Goal: Task Accomplishment & Management: Complete application form

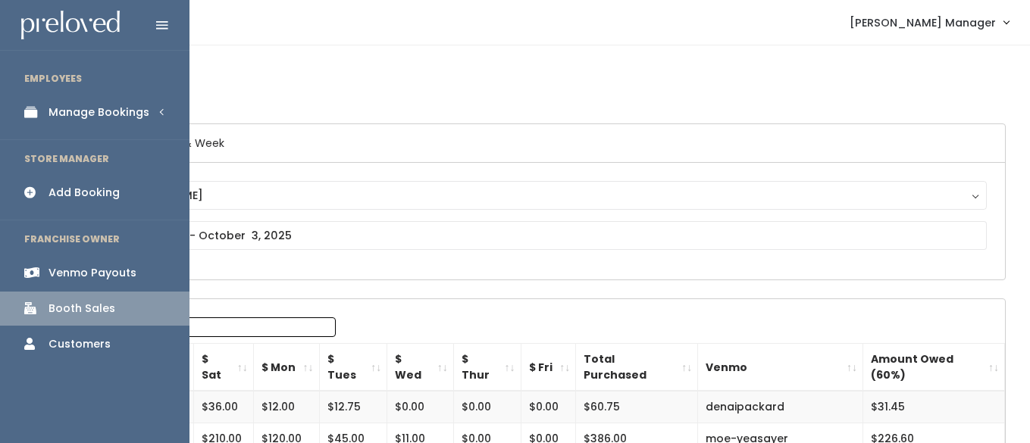
click at [74, 108] on div "Manage Bookings" at bounding box center [99, 113] width 101 height 16
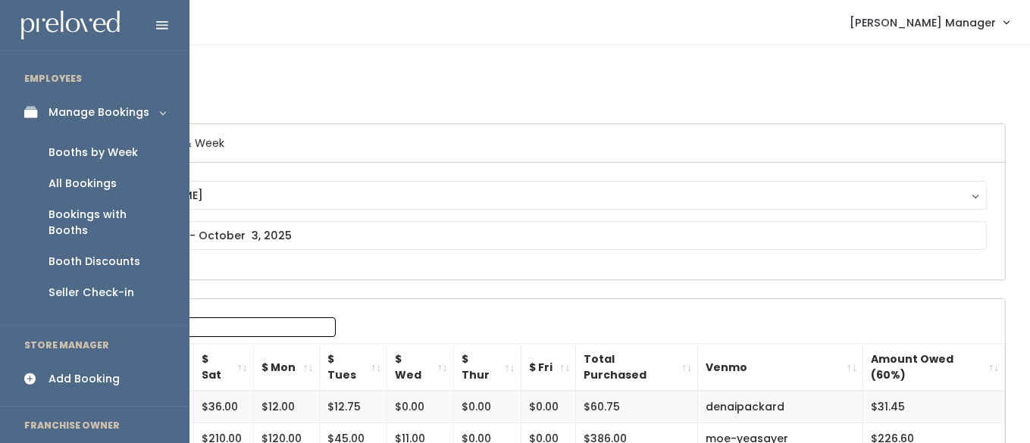
click at [88, 148] on div "Booths by Week" at bounding box center [93, 153] width 89 height 16
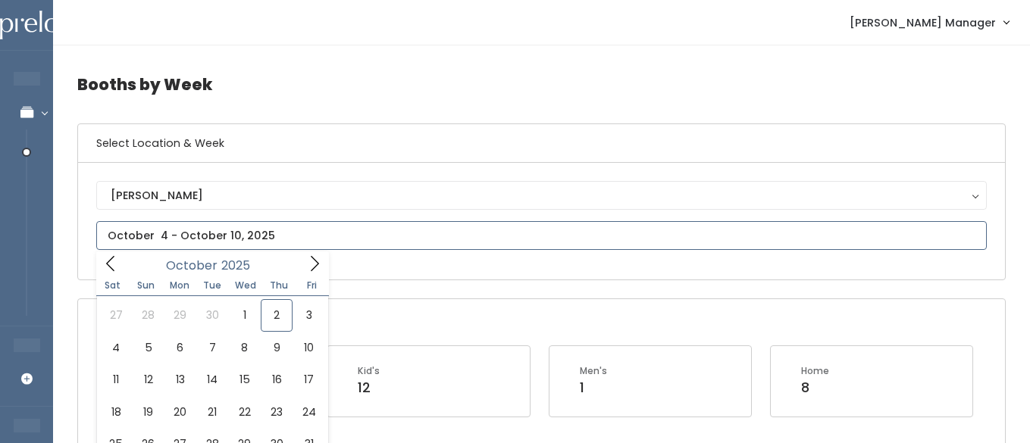
click at [188, 230] on input "text" at bounding box center [541, 235] width 891 height 29
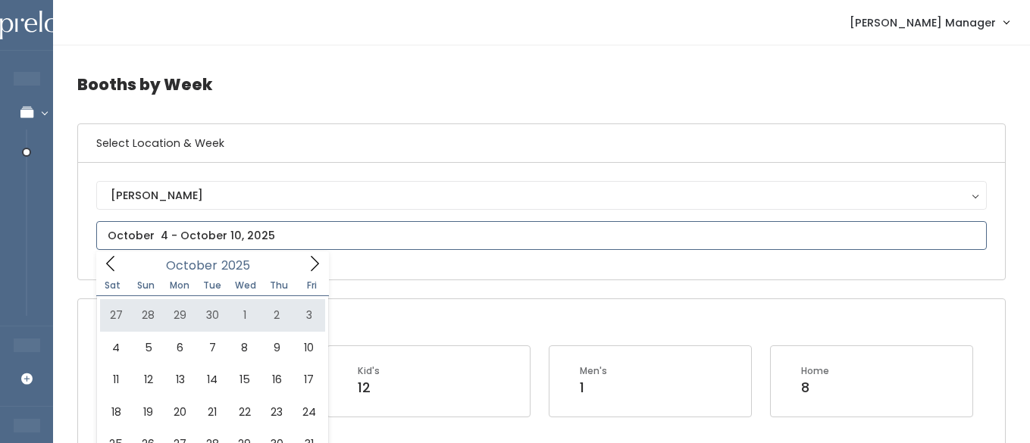
type input "September 27 to October 3"
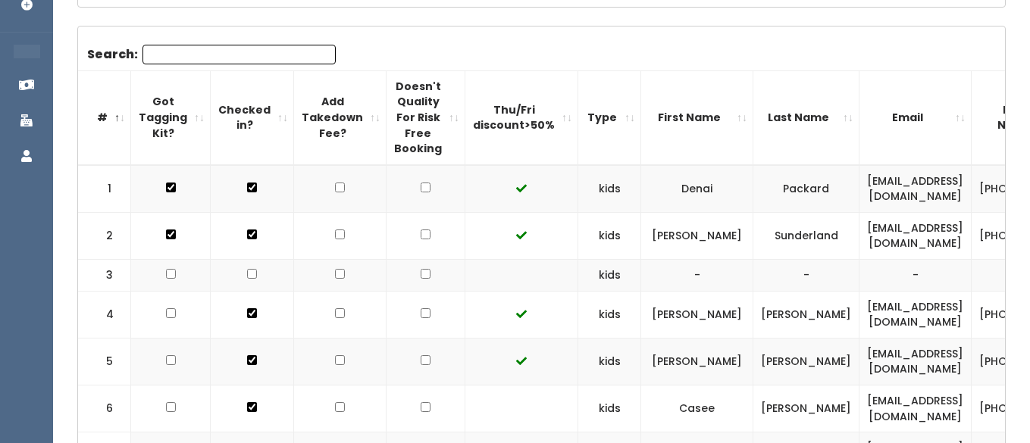
scroll to position [80, 0]
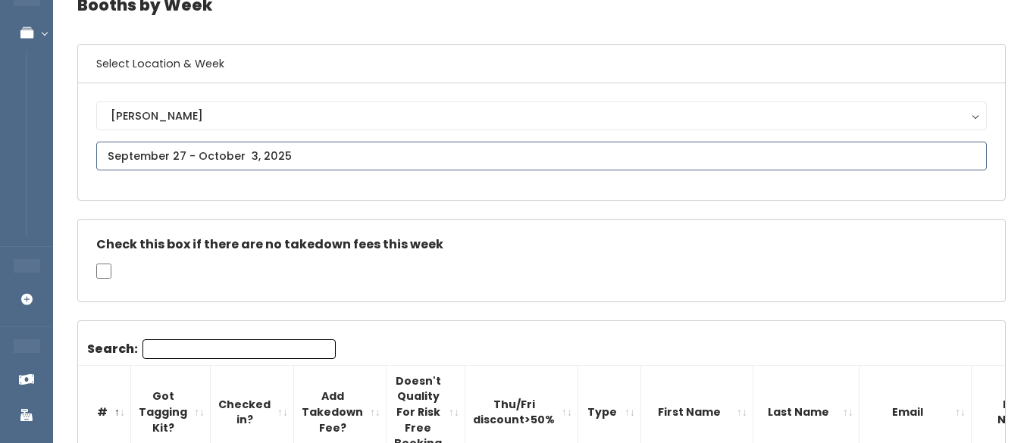
click at [227, 160] on input "text" at bounding box center [541, 156] width 891 height 29
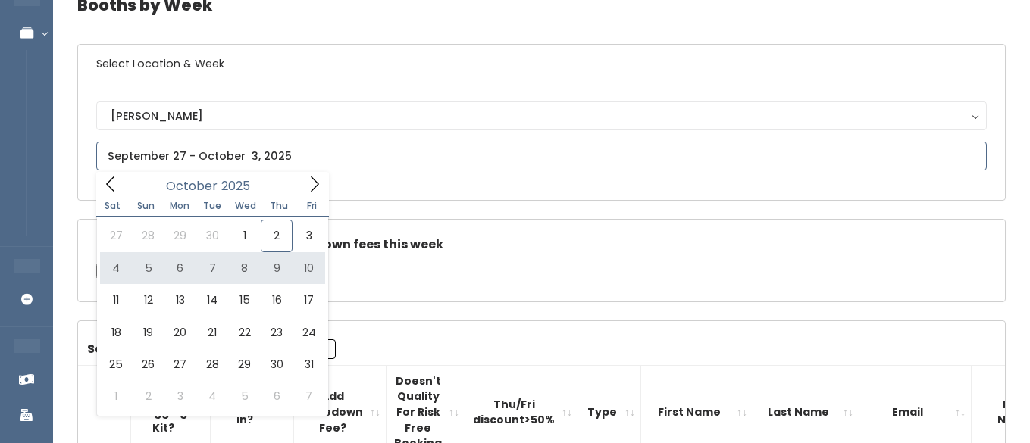
type input "[DATE] to [DATE]"
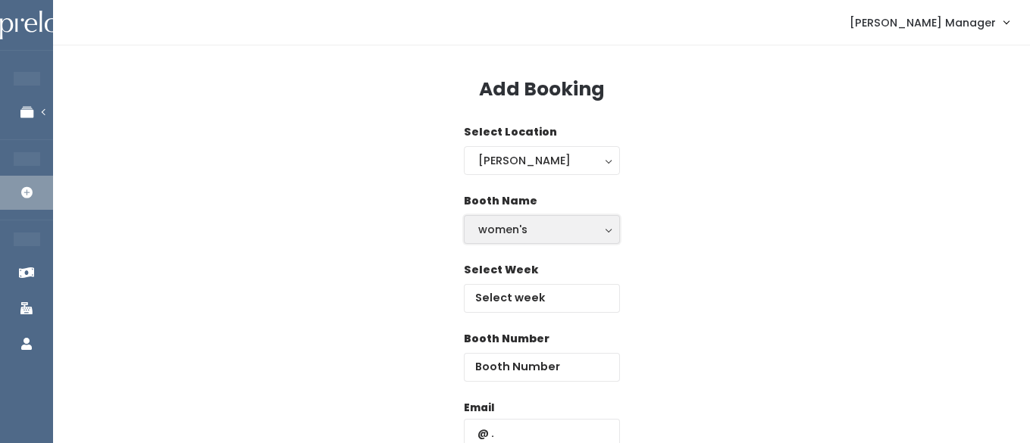
click at [498, 237] on div "women's" at bounding box center [541, 229] width 127 height 17
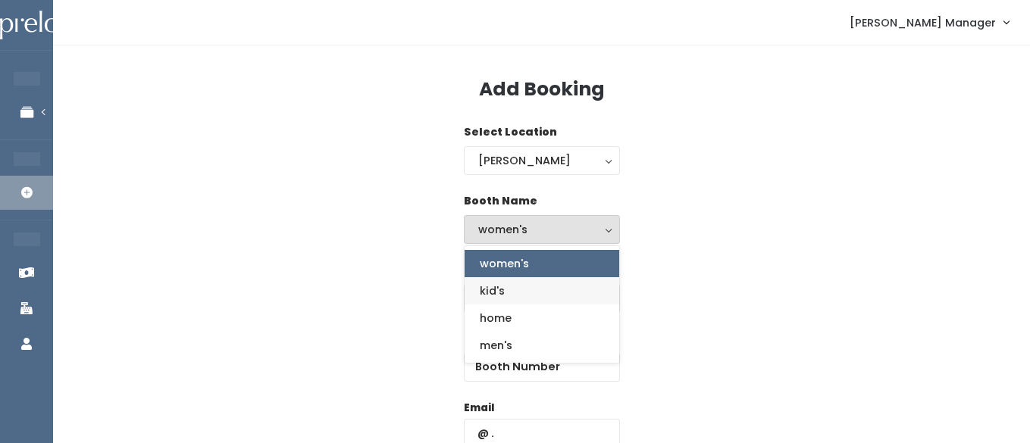
click at [494, 296] on span "kid's" at bounding box center [492, 291] width 25 height 17
select select "kids"
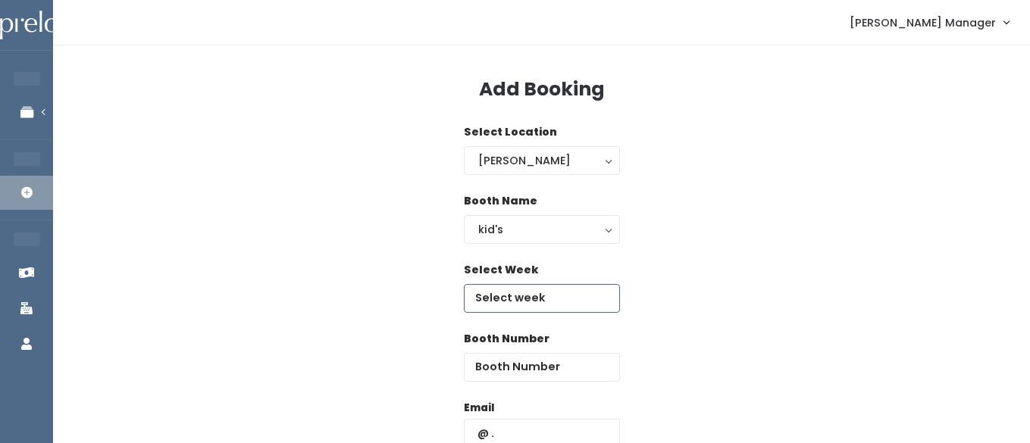
click at [506, 303] on input "text" at bounding box center [542, 298] width 156 height 29
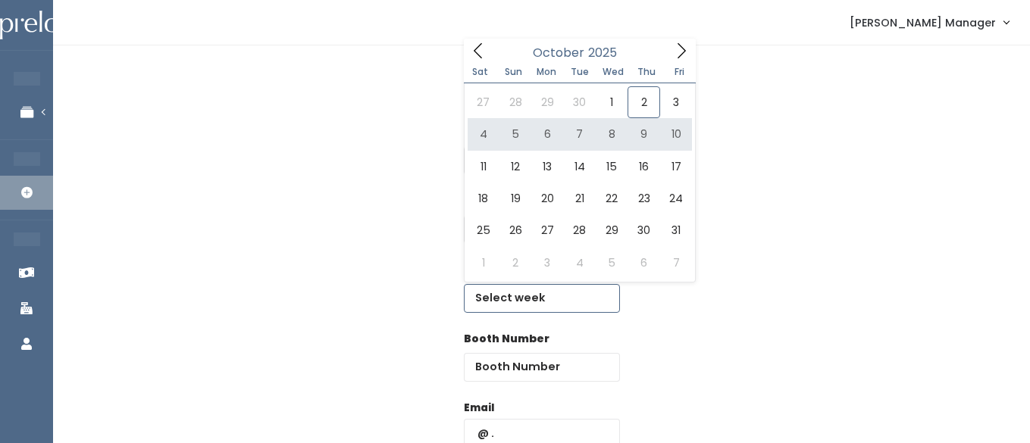
type input "October 4 to October 10"
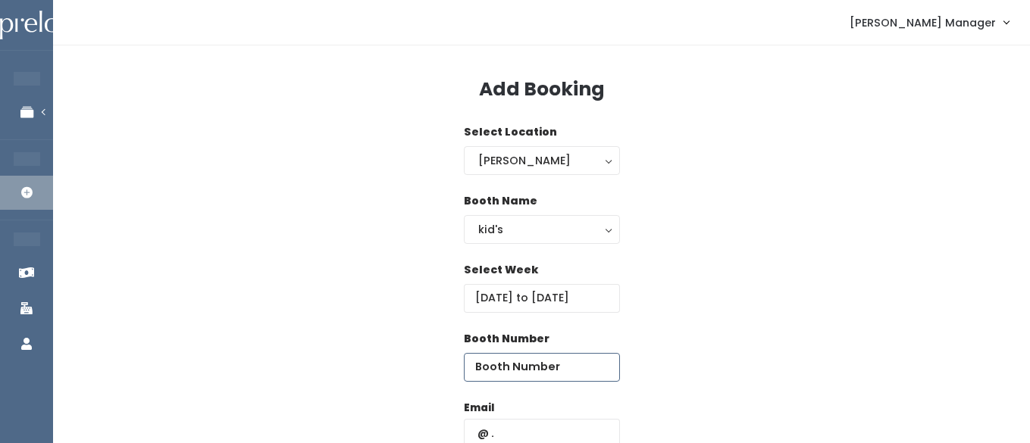
click at [580, 367] on input "number" at bounding box center [542, 367] width 156 height 29
type input "13"
click at [548, 433] on input "text" at bounding box center [542, 433] width 156 height 29
type input "[EMAIL_ADDRESS][DOMAIN_NAME]"
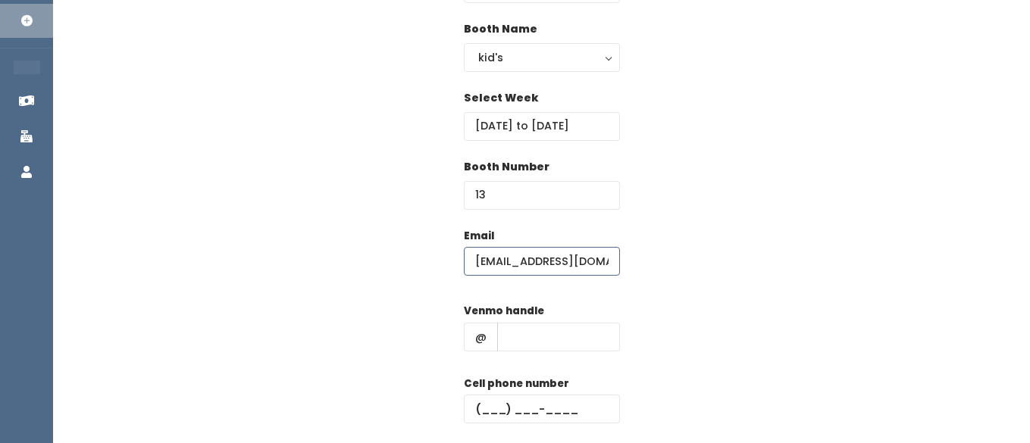
scroll to position [188, 0]
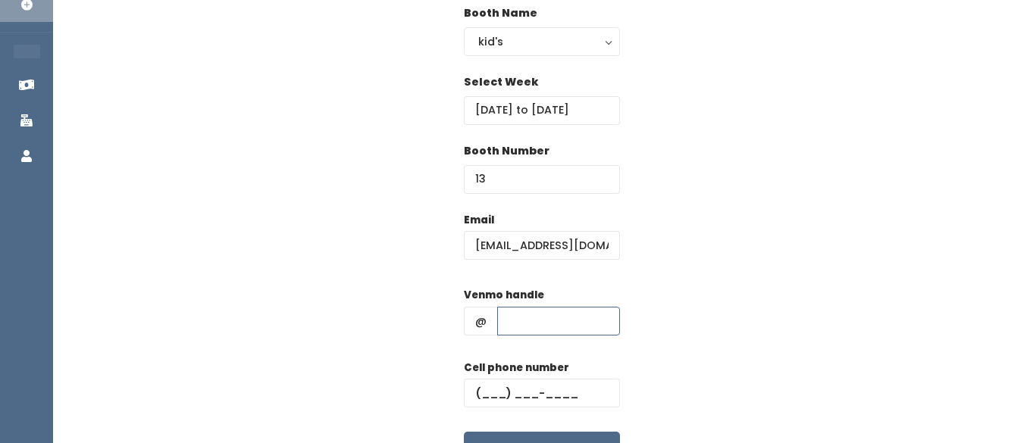
click at [553, 314] on input "text" at bounding box center [558, 321] width 123 height 29
type input "hhhh"
click at [529, 390] on input "text" at bounding box center [542, 393] width 156 height 29
type input "[PHONE_NUMBER]"
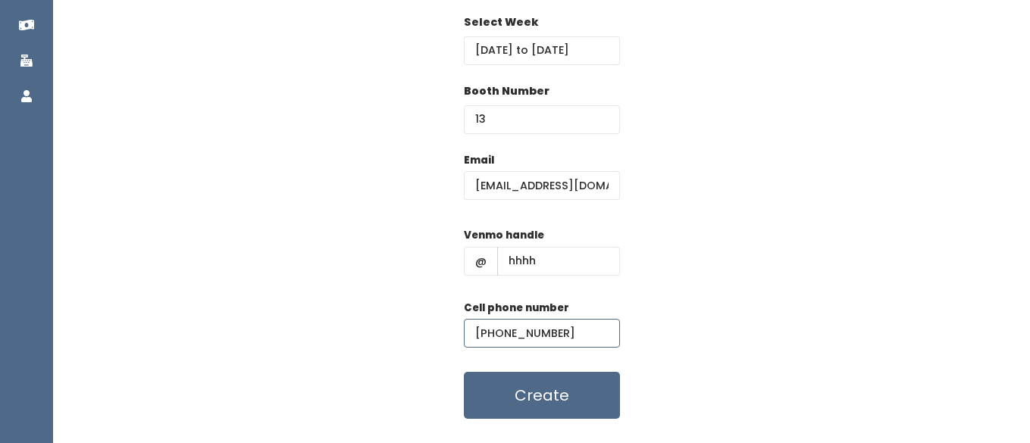
scroll to position [262, 0]
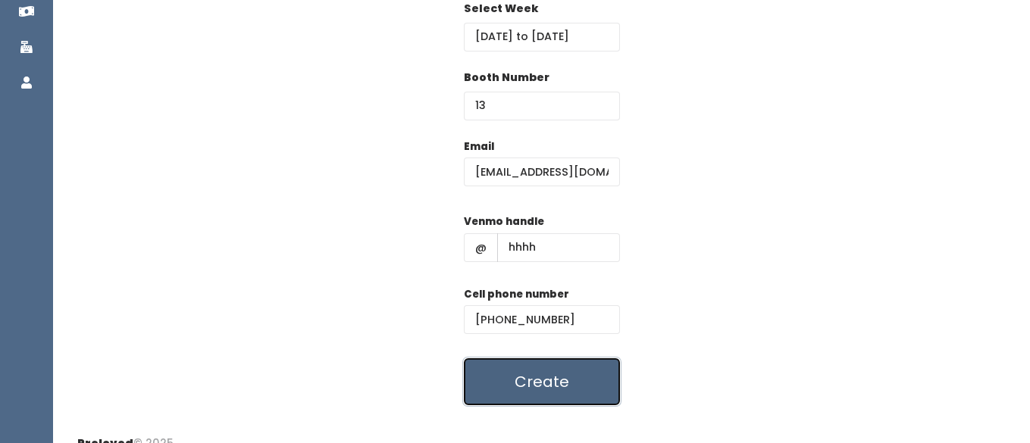
click at [528, 384] on button "Create" at bounding box center [542, 382] width 156 height 47
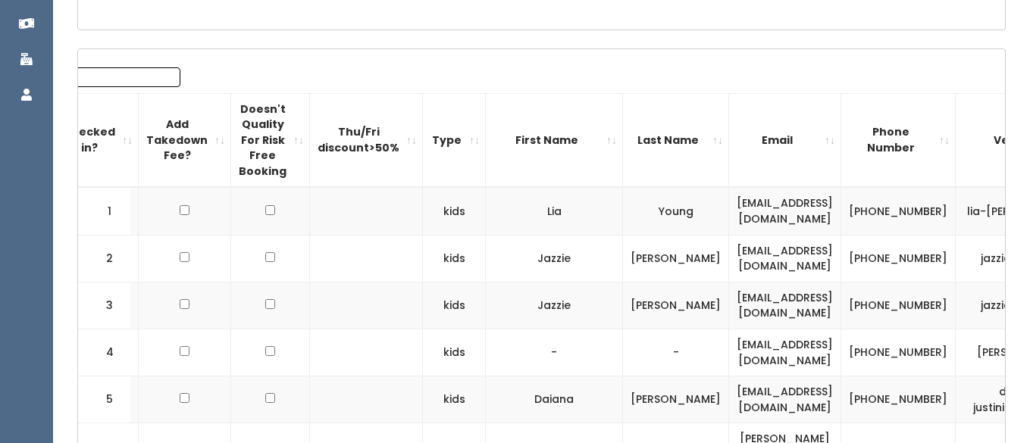
scroll to position [0, 158]
click at [839, 136] on th "Email" at bounding box center [783, 140] width 112 height 94
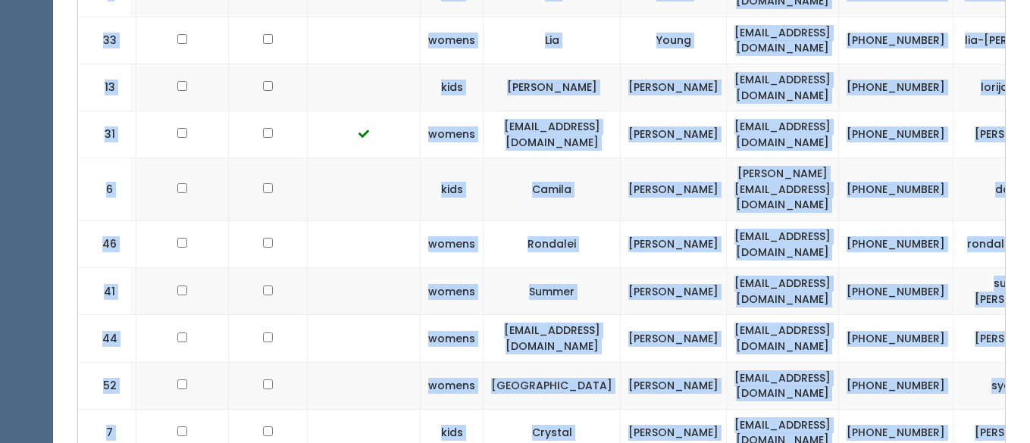
scroll to position [3266, 0]
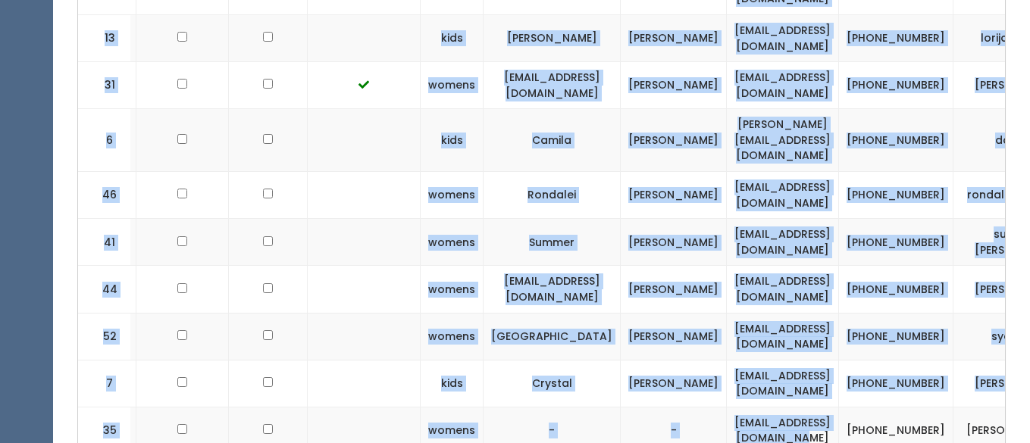
drag, startPoint x: 734, startPoint y: 186, endPoint x: 892, endPoint y: 318, distance: 206.2
copy tbody "abbie.dunkley55@gmail.com (719) 373-0342 abbiedunks 74 mens Abbie Dunkley abbie…"
click at [500, 313] on td "Sydney" at bounding box center [552, 336] width 137 height 47
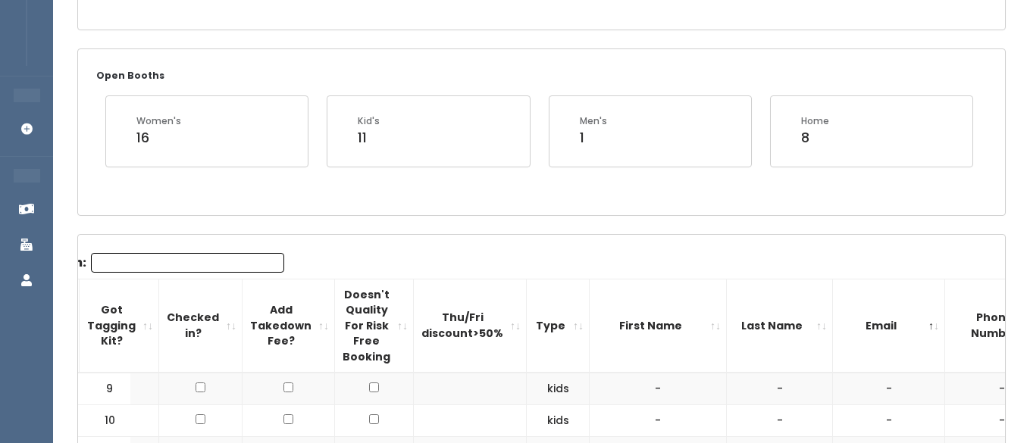
scroll to position [0, 0]
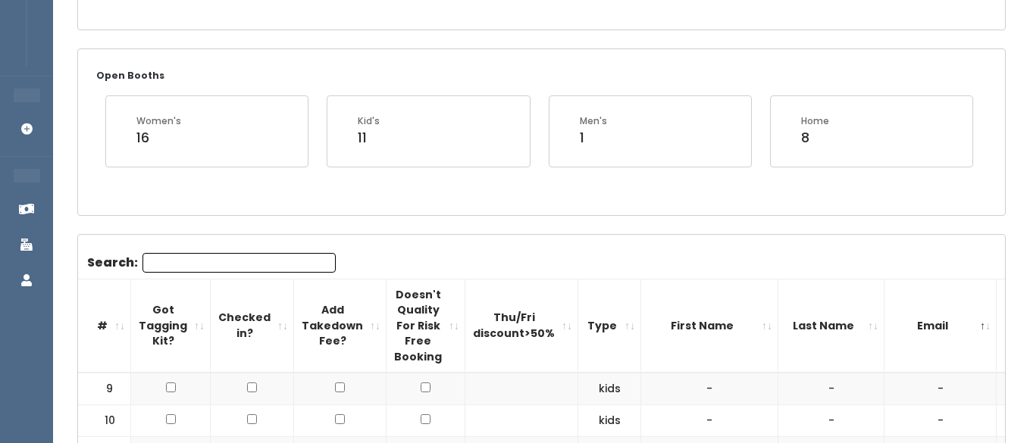
click at [123, 322] on th "#" at bounding box center [104, 326] width 53 height 94
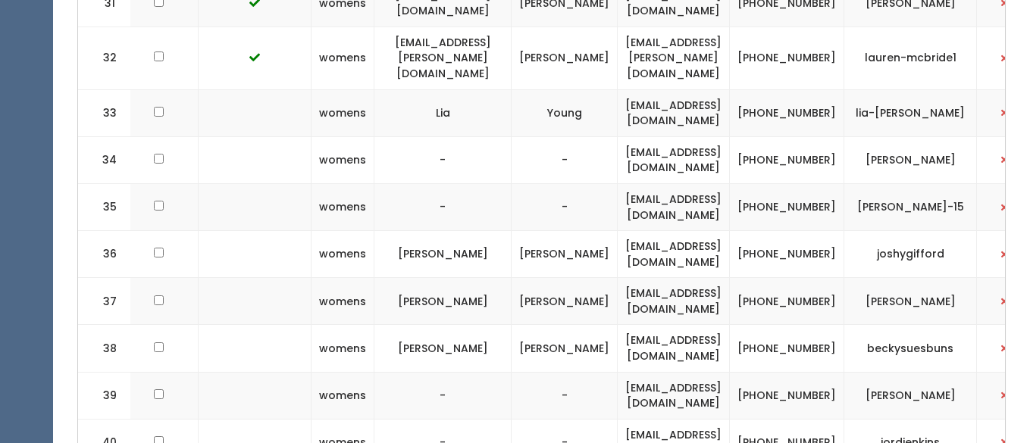
scroll to position [0, 315]
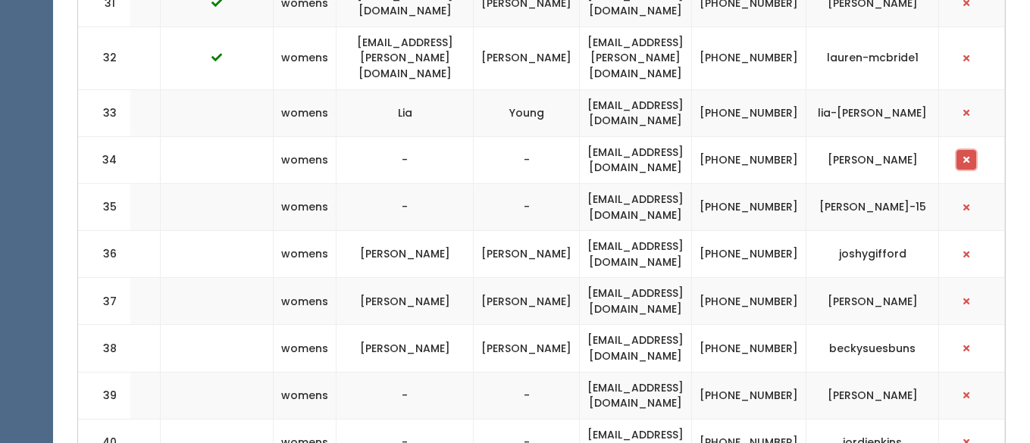
click at [973, 150] on button "button" at bounding box center [967, 160] width 20 height 20
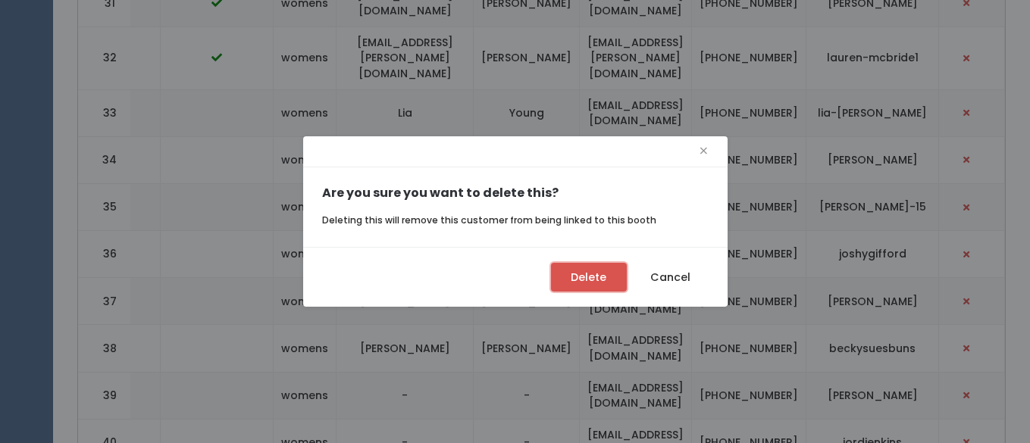
click at [591, 278] on button "Delete" at bounding box center [589, 277] width 76 height 29
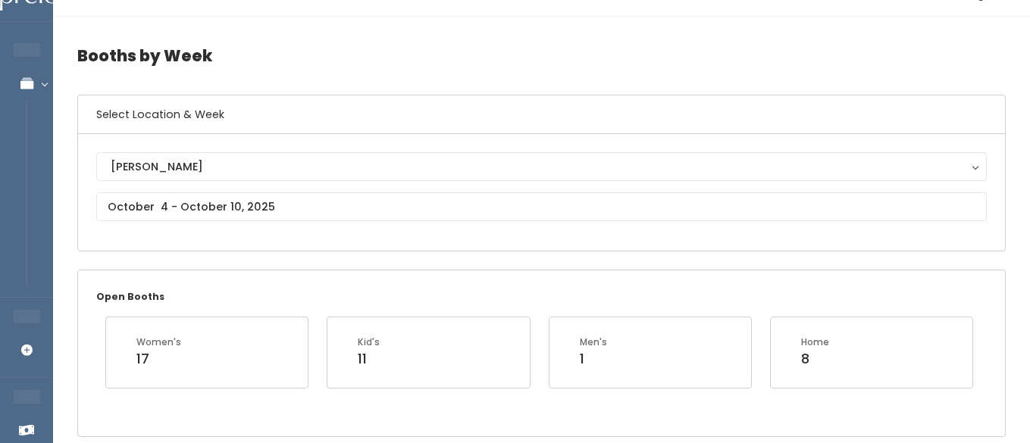
scroll to position [56, 0]
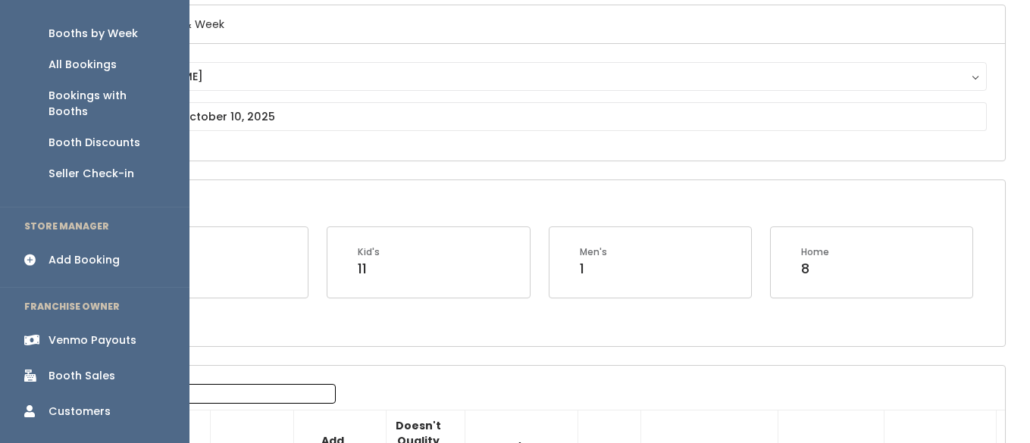
scroll to position [137, 0]
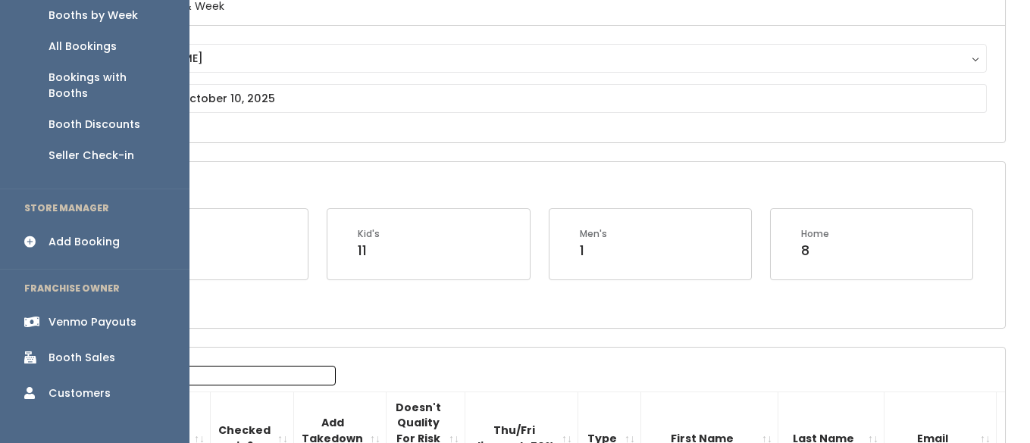
click at [86, 350] on div "Booth Sales" at bounding box center [82, 358] width 67 height 16
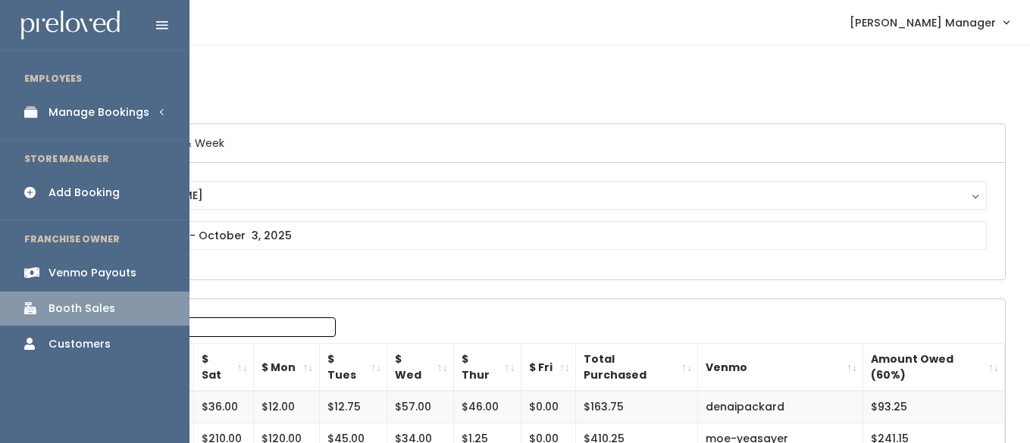
click at [70, 105] on div "Manage Bookings" at bounding box center [99, 113] width 101 height 16
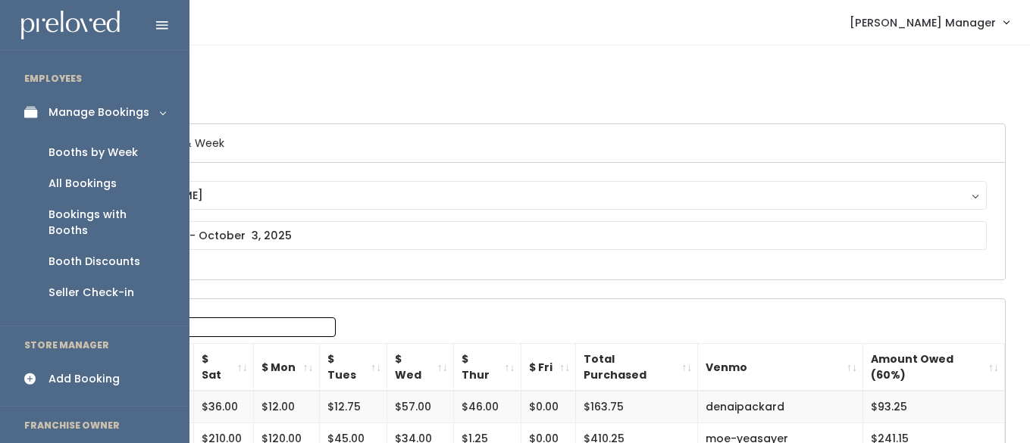
click at [79, 155] on div "Booths by Week" at bounding box center [93, 153] width 89 height 16
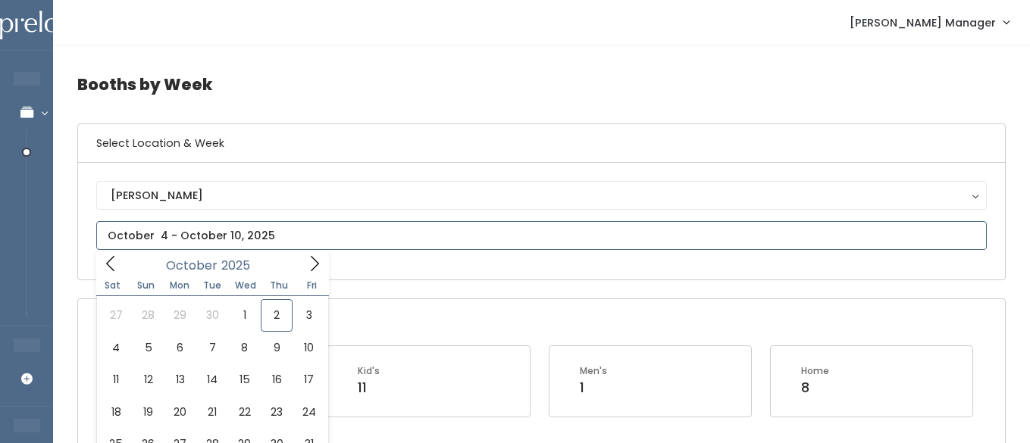
click at [232, 233] on input "text" at bounding box center [541, 235] width 891 height 29
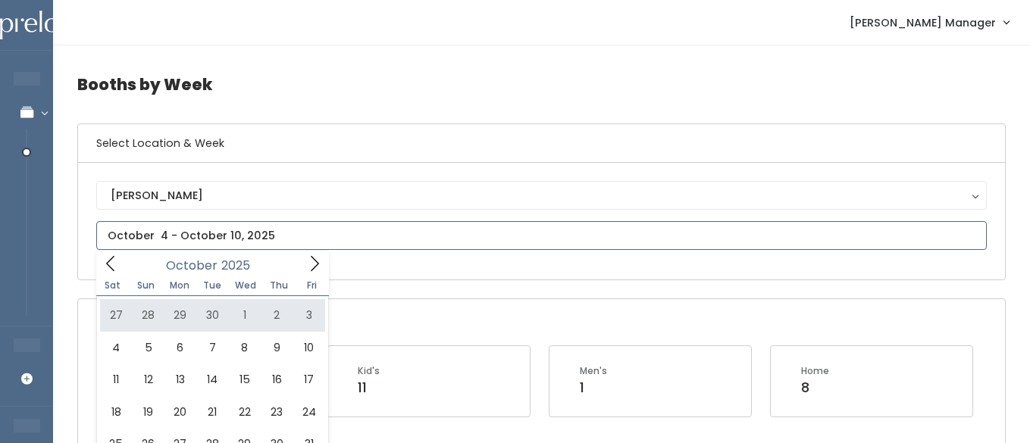
type input "September 27 to October 3"
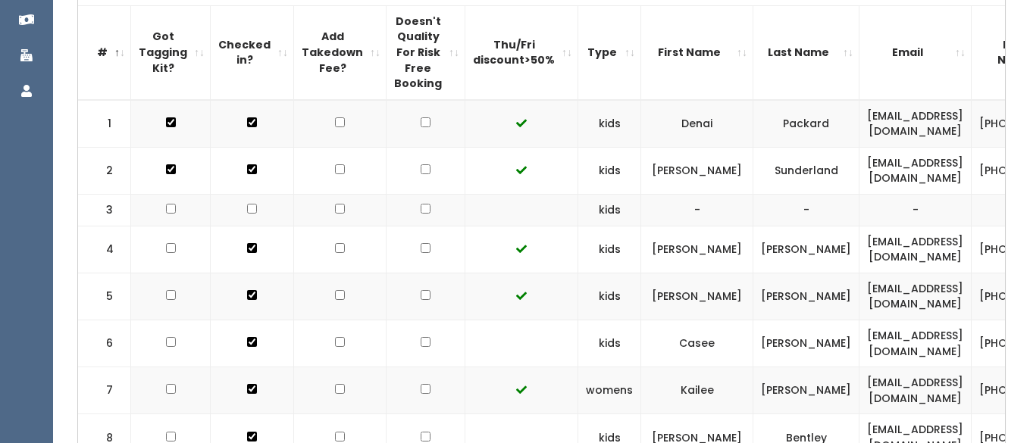
scroll to position [441, 0]
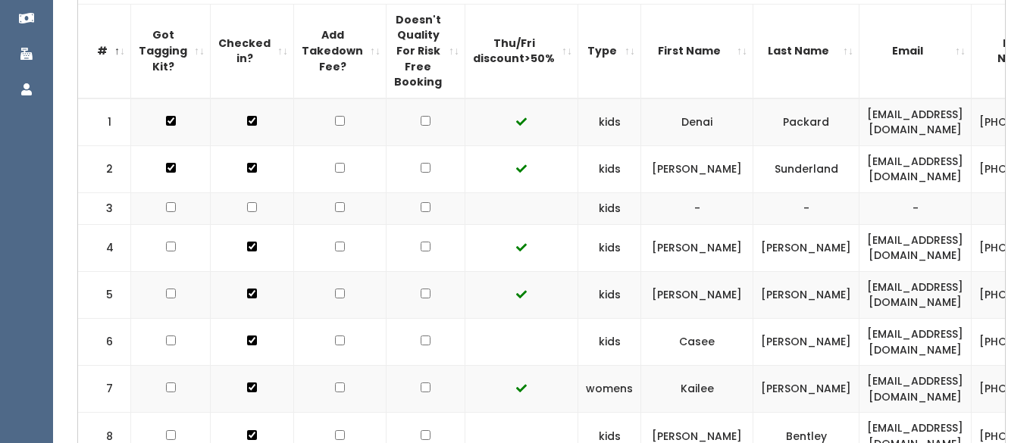
click at [421, 337] on input "checkbox" at bounding box center [426, 341] width 10 height 10
checkbox input "true"
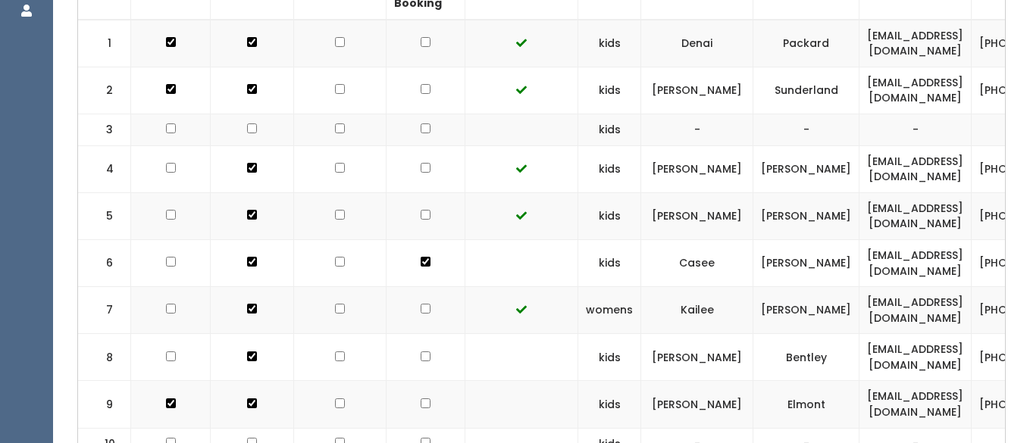
scroll to position [522, 0]
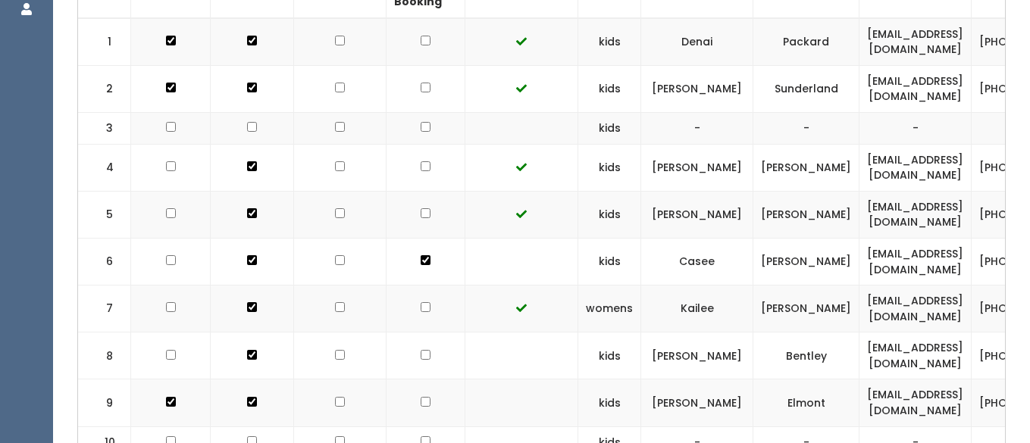
click at [416, 362] on td at bounding box center [426, 356] width 79 height 47
click at [421, 353] on input "checkbox" at bounding box center [426, 355] width 10 height 10
checkbox input "true"
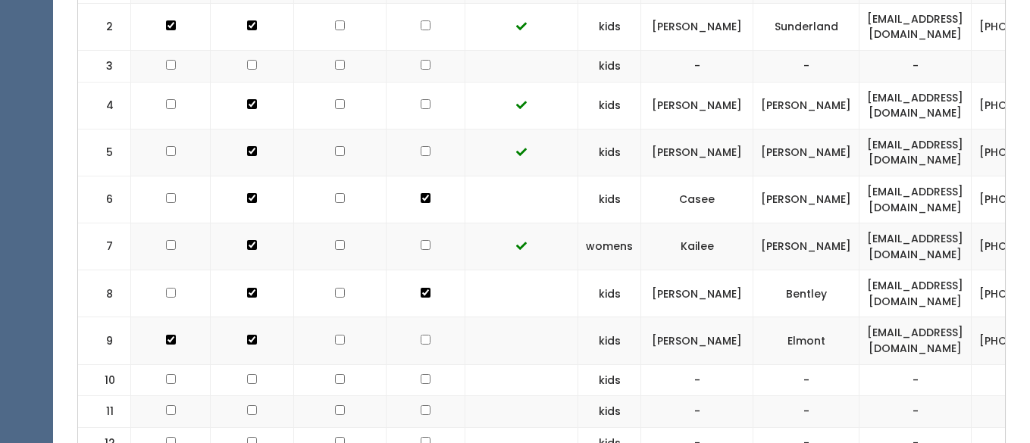
scroll to position [584, 0]
click at [412, 353] on td at bounding box center [426, 340] width 79 height 47
click at [411, 345] on td at bounding box center [426, 340] width 79 height 47
click at [421, 337] on input "checkbox" at bounding box center [426, 339] width 10 height 10
checkbox input "true"
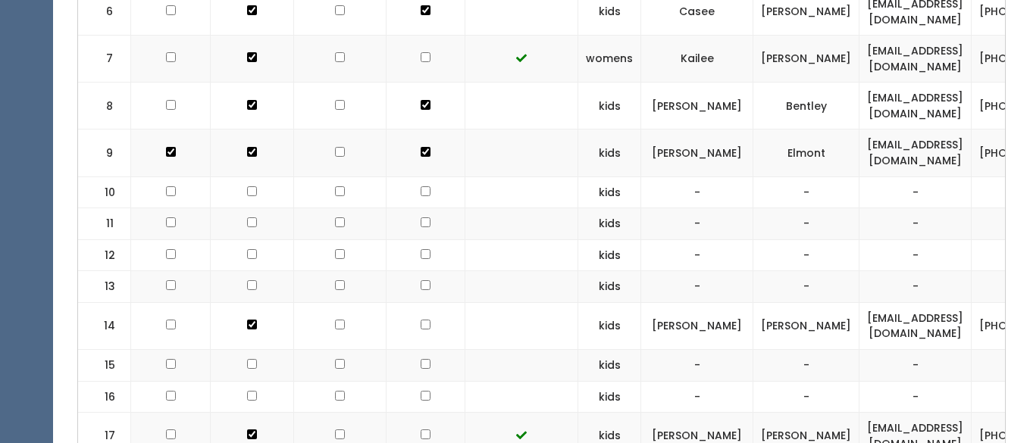
scroll to position [777, 0]
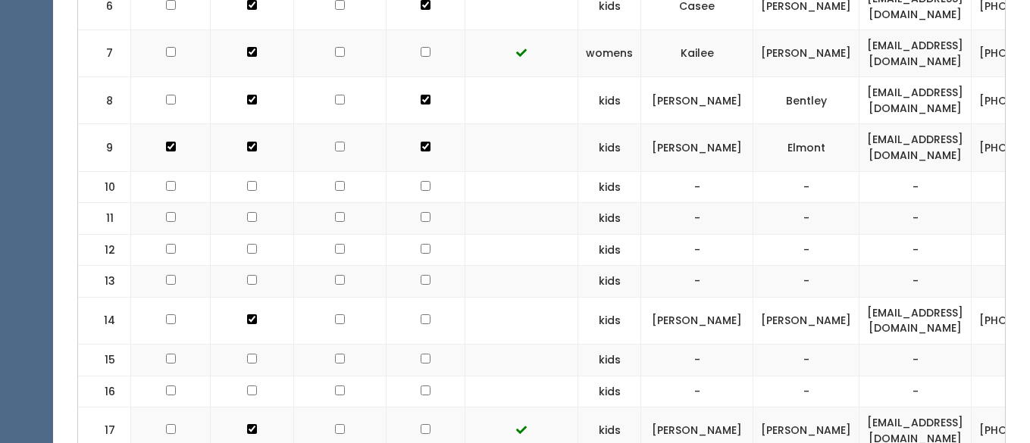
click at [411, 326] on td at bounding box center [426, 320] width 79 height 47
click at [421, 319] on input "checkbox" at bounding box center [426, 320] width 10 height 10
checkbox input "true"
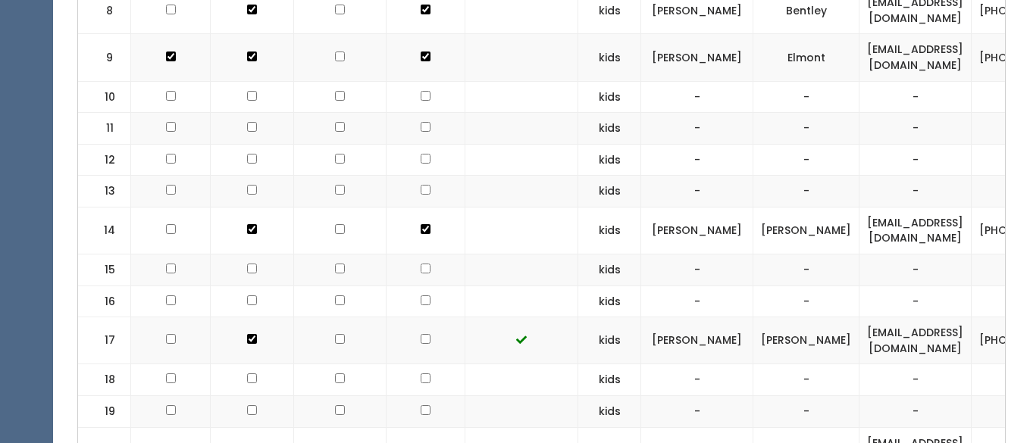
scroll to position [879, 0]
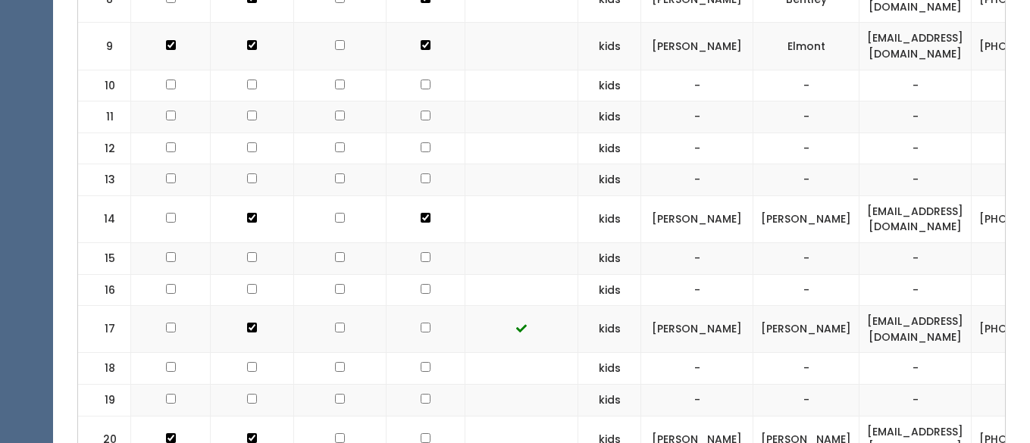
click at [421, 331] on input "checkbox" at bounding box center [426, 328] width 10 height 10
checkbox input "true"
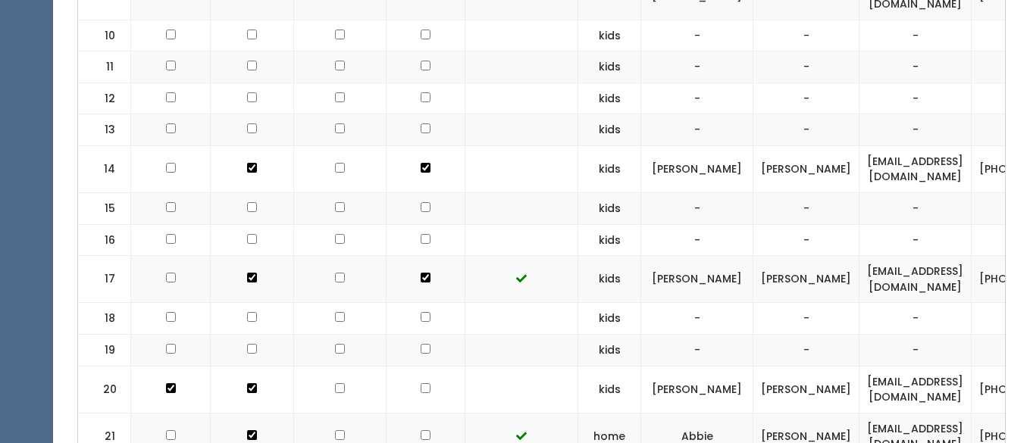
scroll to position [960, 0]
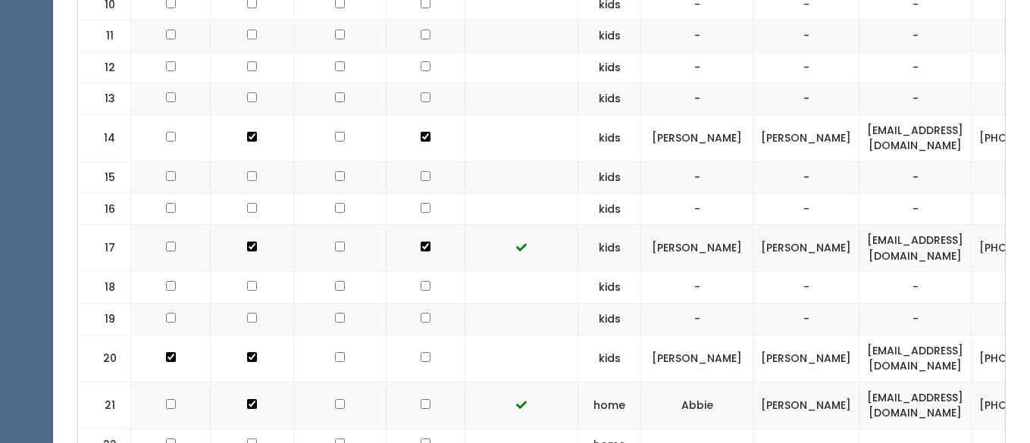
click at [412, 362] on td at bounding box center [426, 358] width 79 height 47
click at [410, 351] on td at bounding box center [426, 358] width 79 height 47
click at [421, 352] on input "checkbox" at bounding box center [426, 357] width 10 height 10
checkbox input "true"
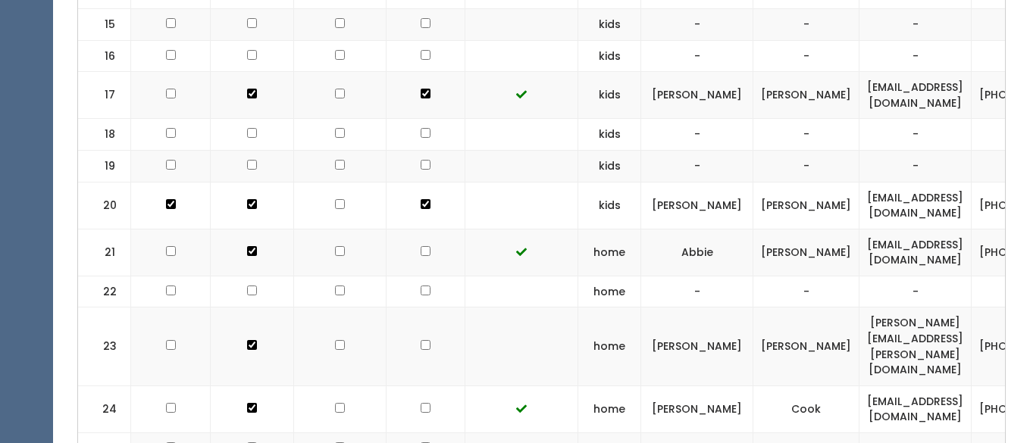
scroll to position [1117, 0]
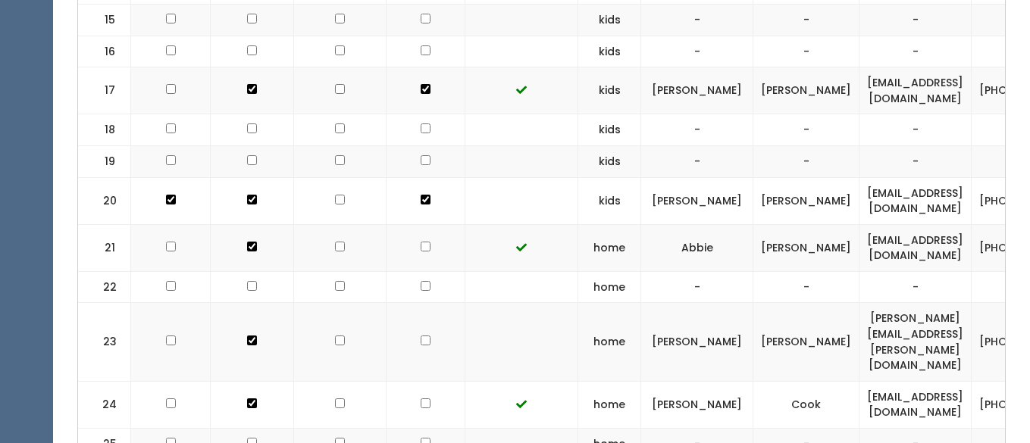
click at [421, 336] on input "checkbox" at bounding box center [426, 341] width 10 height 10
checkbox input "true"
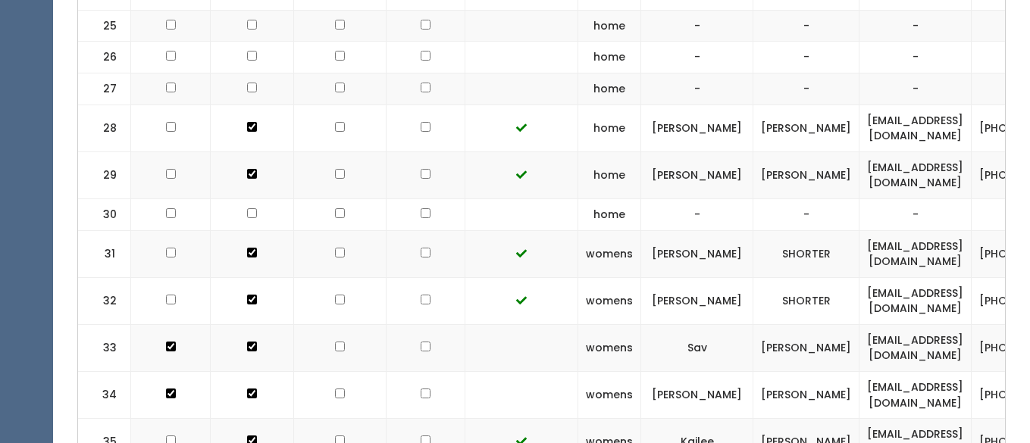
scroll to position [1539, 0]
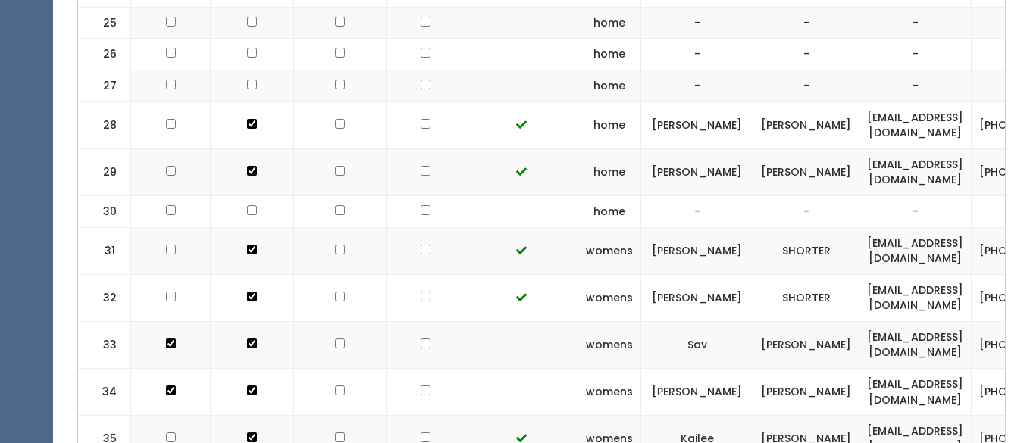
click at [421, 339] on input "checkbox" at bounding box center [426, 344] width 10 height 10
checkbox input "true"
click at [421, 386] on input "checkbox" at bounding box center [426, 391] width 10 height 10
checkbox input "true"
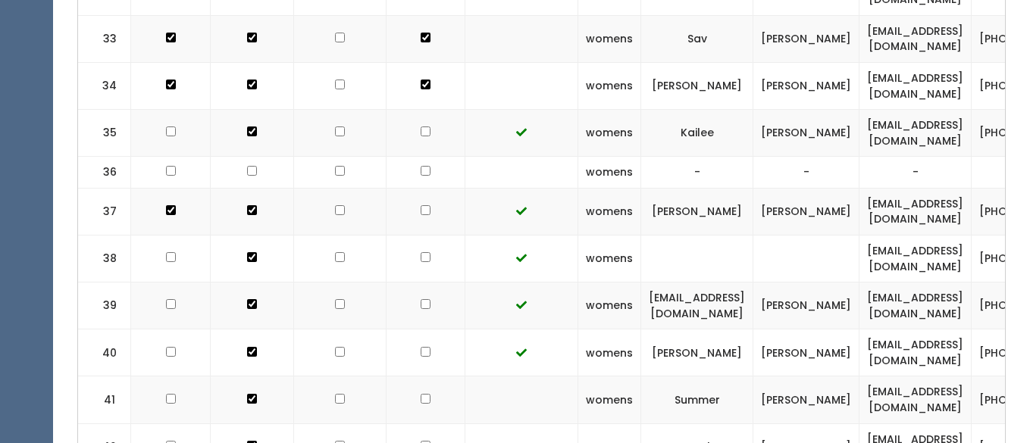
scroll to position [1867, 0]
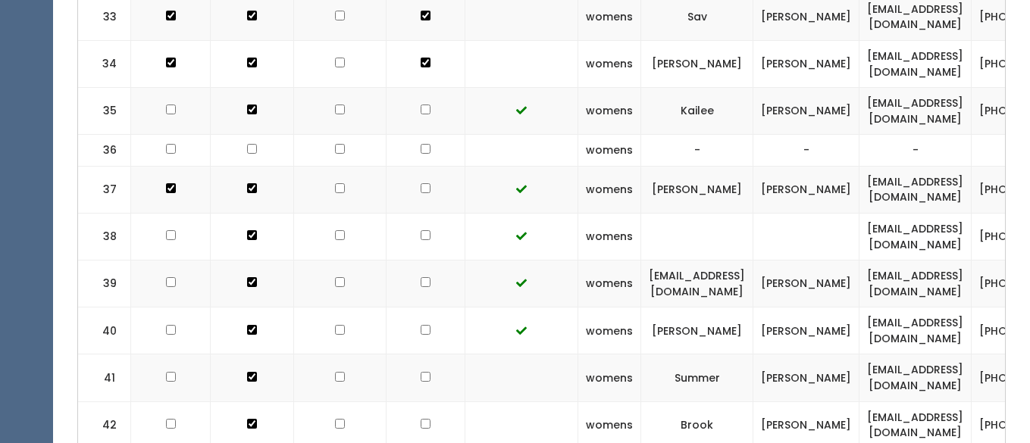
click at [421, 372] on input "checkbox" at bounding box center [426, 377] width 10 height 10
checkbox input "true"
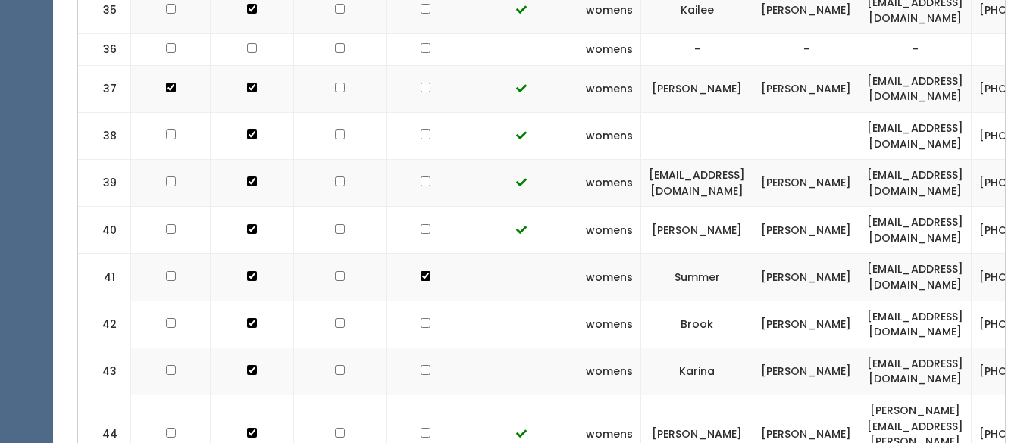
scroll to position [1972, 0]
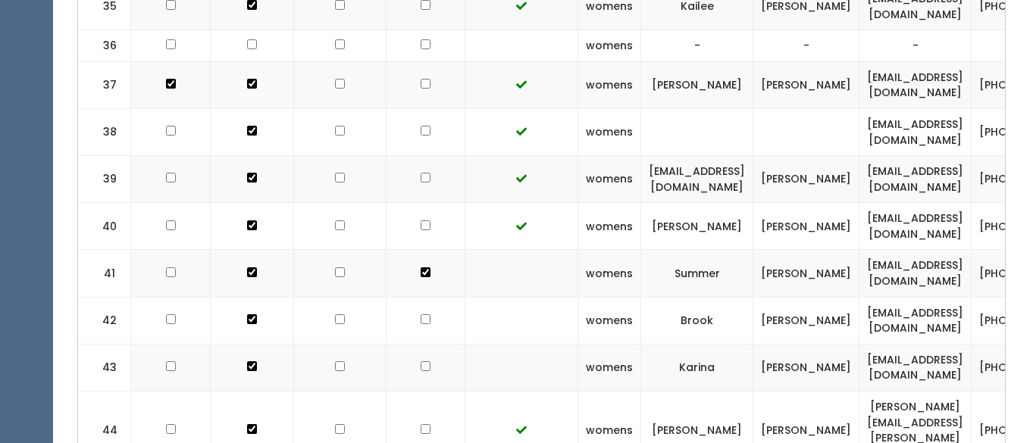
click at [421, 315] on input "checkbox" at bounding box center [426, 320] width 10 height 10
checkbox input "true"
click at [421, 362] on input "checkbox" at bounding box center [426, 367] width 10 height 10
checkbox input "true"
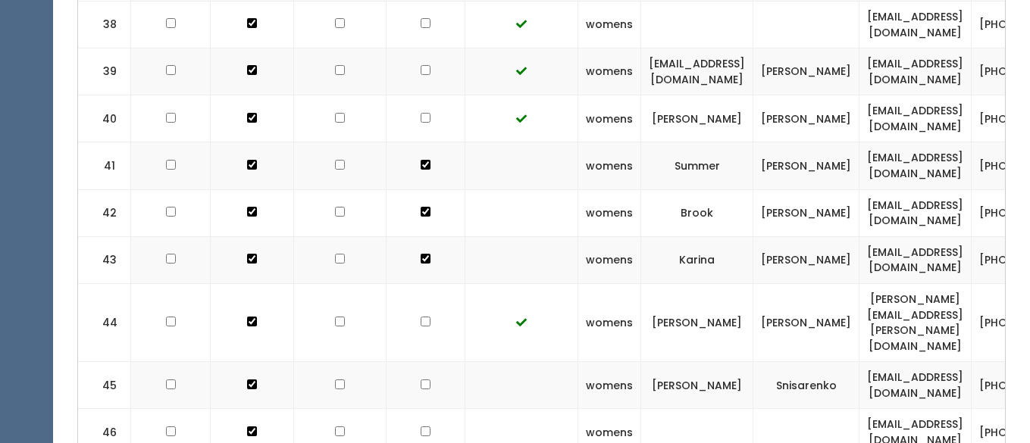
scroll to position [2109, 0]
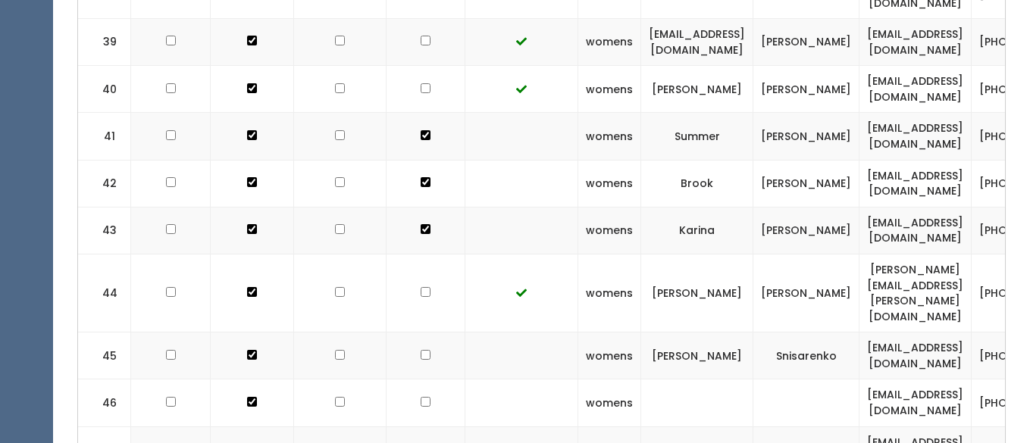
click at [421, 350] on input "checkbox" at bounding box center [426, 355] width 10 height 10
checkbox input "true"
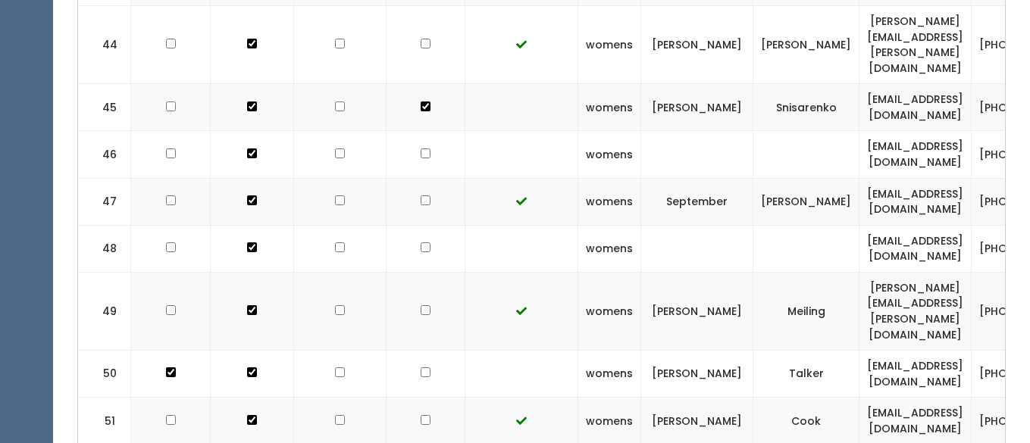
scroll to position [2379, 0]
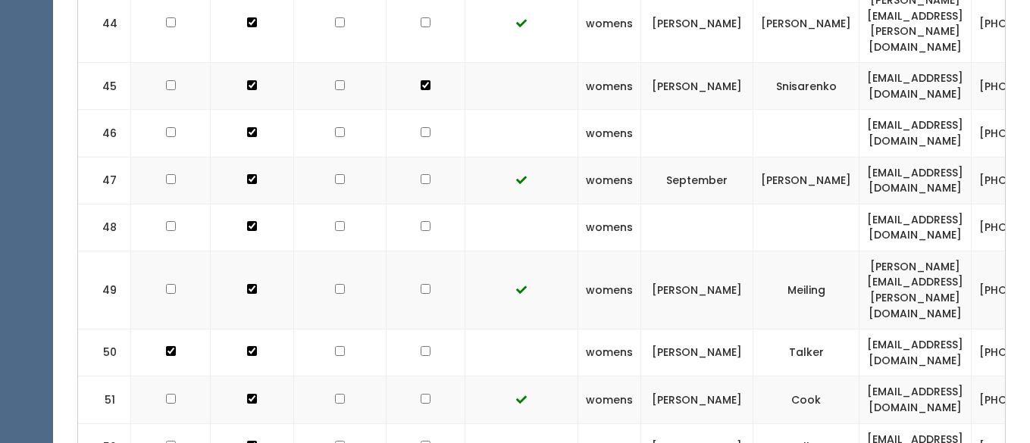
click at [421, 346] on input "checkbox" at bounding box center [426, 351] width 10 height 10
checkbox input "true"
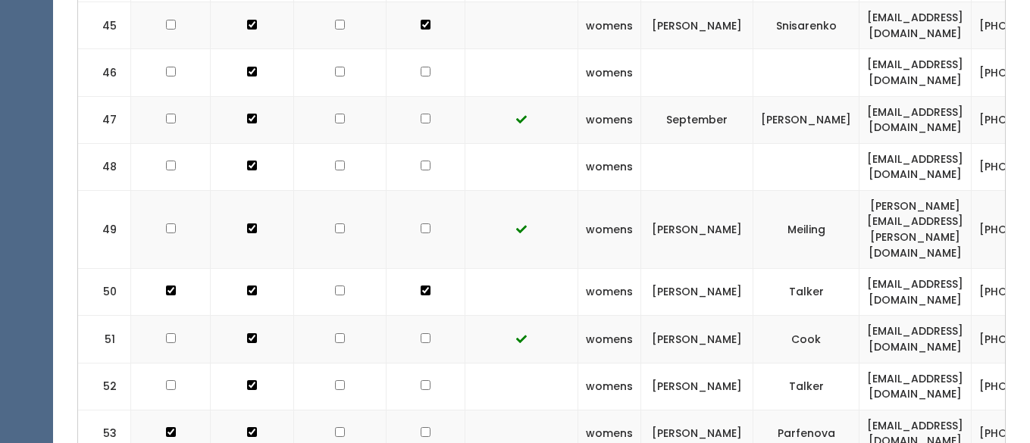
scroll to position [2463, 0]
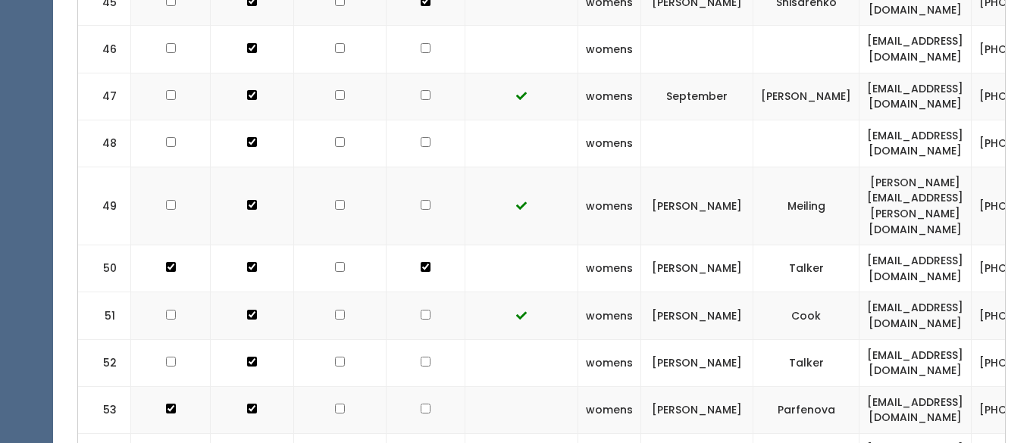
click at [421, 357] on input "checkbox" at bounding box center [426, 362] width 10 height 10
checkbox input "true"
click at [421, 404] on input "checkbox" at bounding box center [426, 409] width 10 height 10
checkbox input "true"
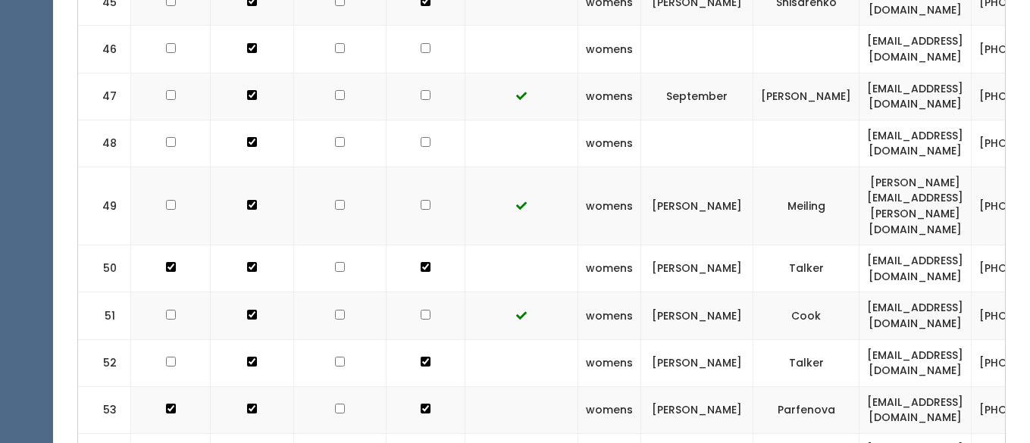
checkbox input "true"
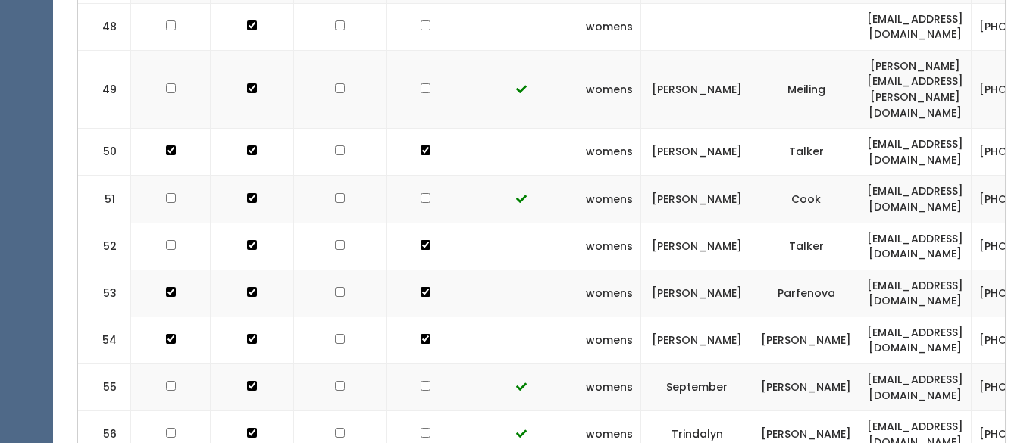
scroll to position [2620, 0]
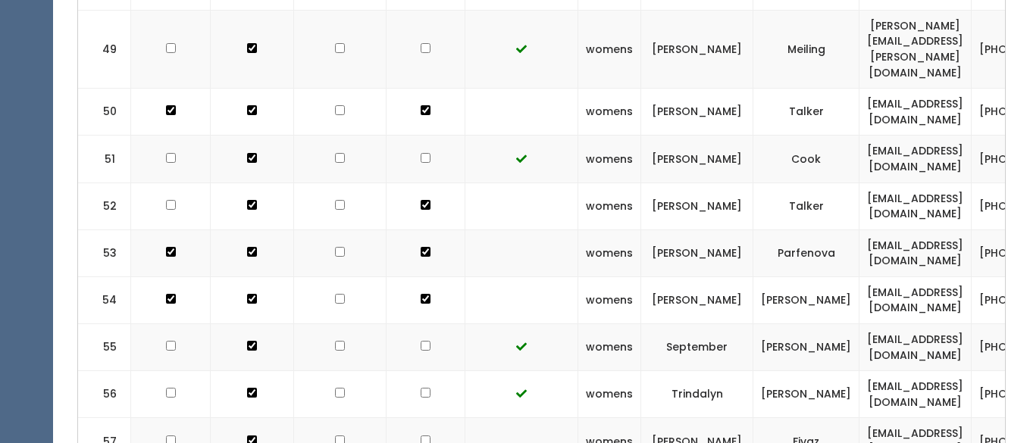
click at [421, 436] on input "checkbox" at bounding box center [426, 441] width 10 height 10
checkbox input "true"
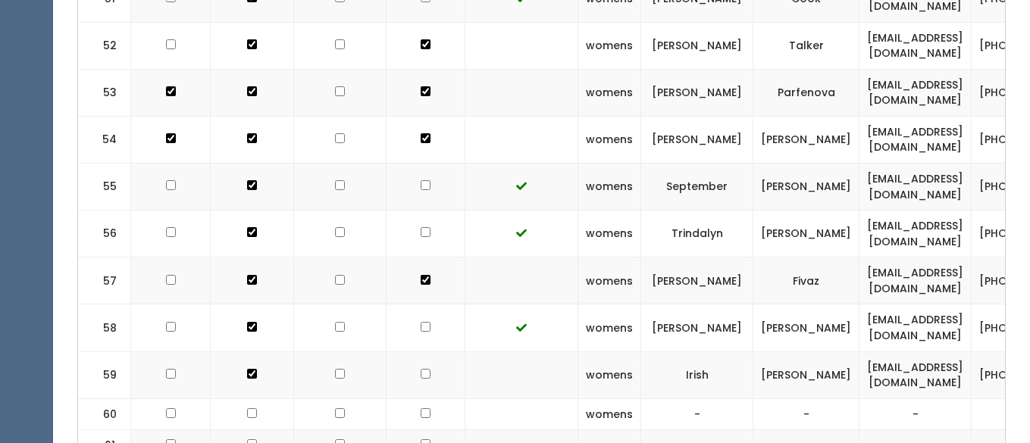
scroll to position [2784, 0]
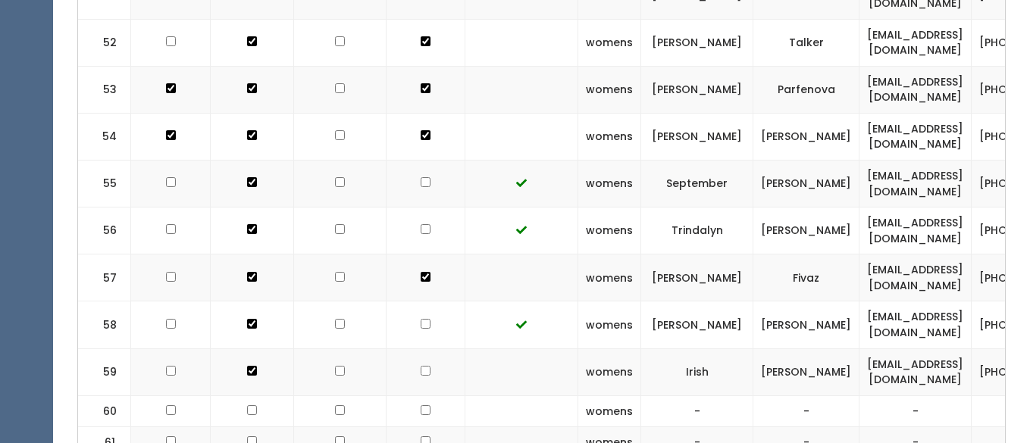
click at [421, 319] on input "checkbox" at bounding box center [426, 324] width 10 height 10
checkbox input "true"
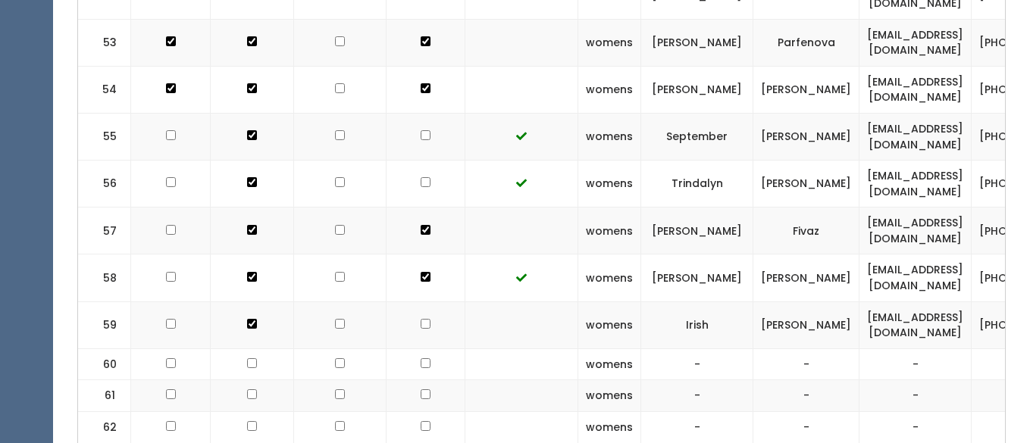
scroll to position [2839, 0]
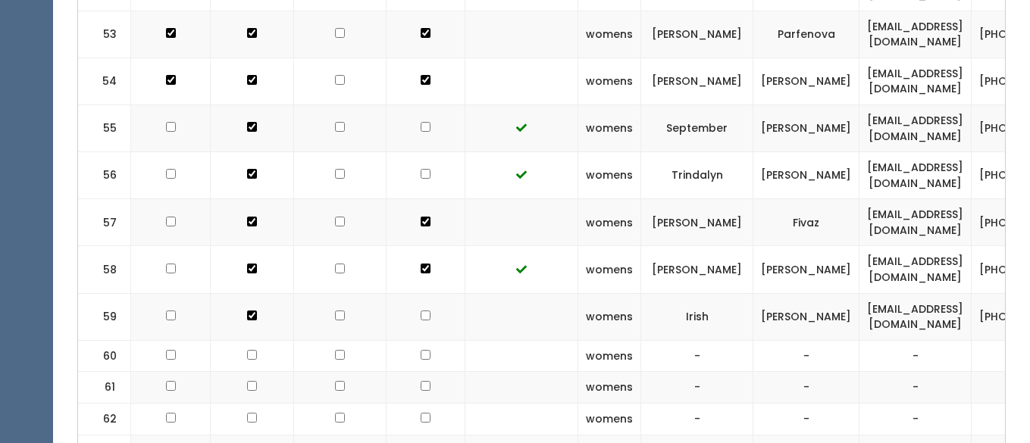
click at [421, 311] on input "checkbox" at bounding box center [426, 316] width 10 height 10
checkbox input "true"
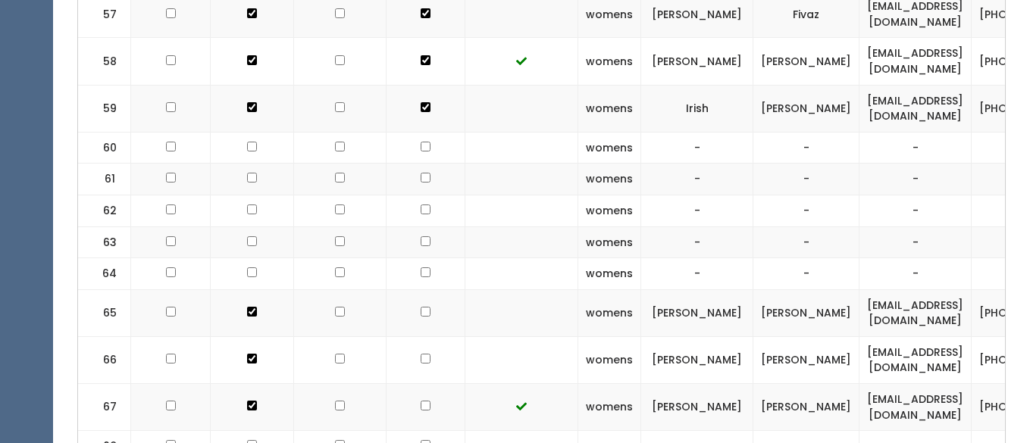
scroll to position [3082, 0]
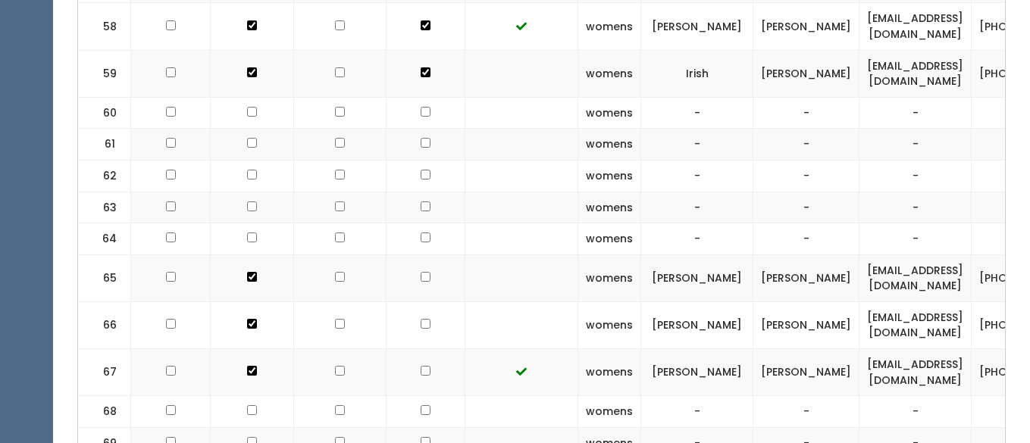
click at [421, 272] on input "checkbox" at bounding box center [426, 277] width 10 height 10
checkbox input "true"
click at [421, 319] on input "checkbox" at bounding box center [426, 324] width 10 height 10
checkbox input "true"
click at [421, 366] on input "checkbox" at bounding box center [426, 371] width 10 height 10
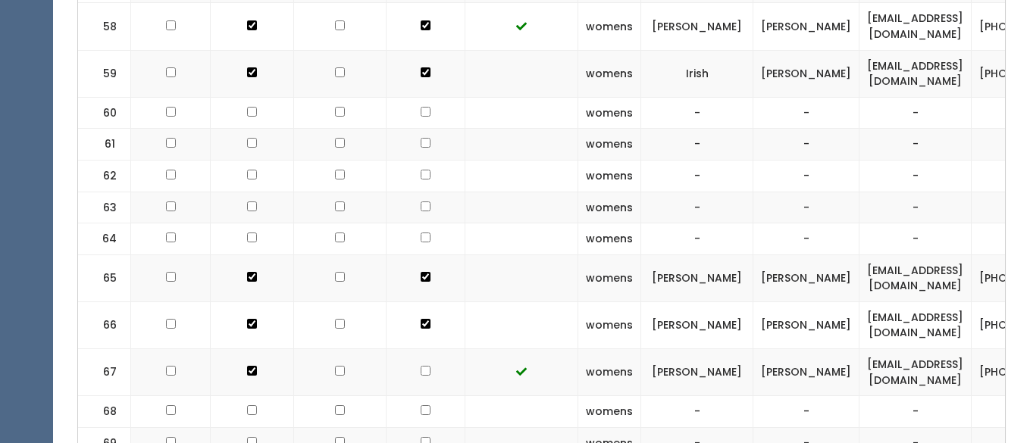
checkbox input "true"
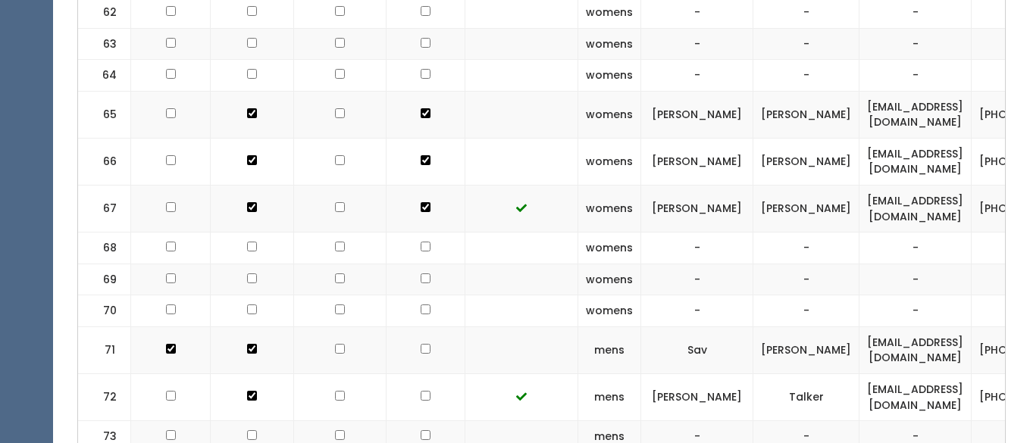
scroll to position [3281, 0]
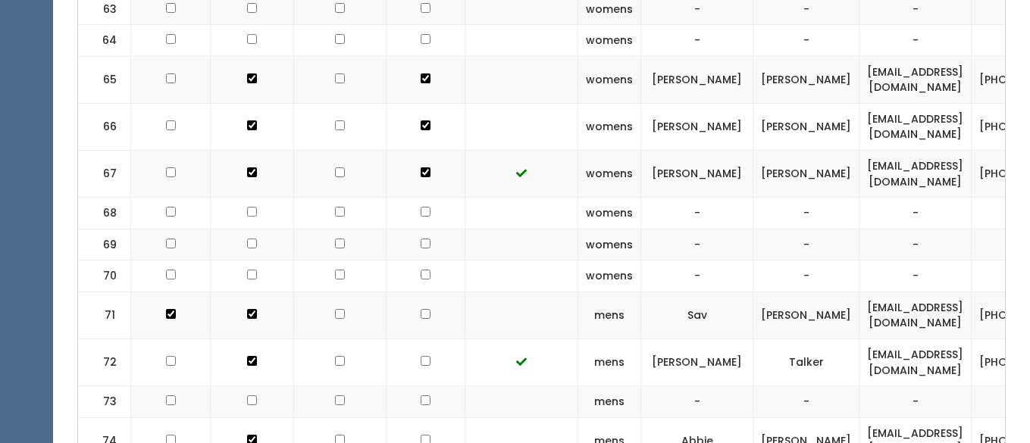
click at [421, 309] on input "checkbox" at bounding box center [426, 314] width 10 height 10
checkbox input "true"
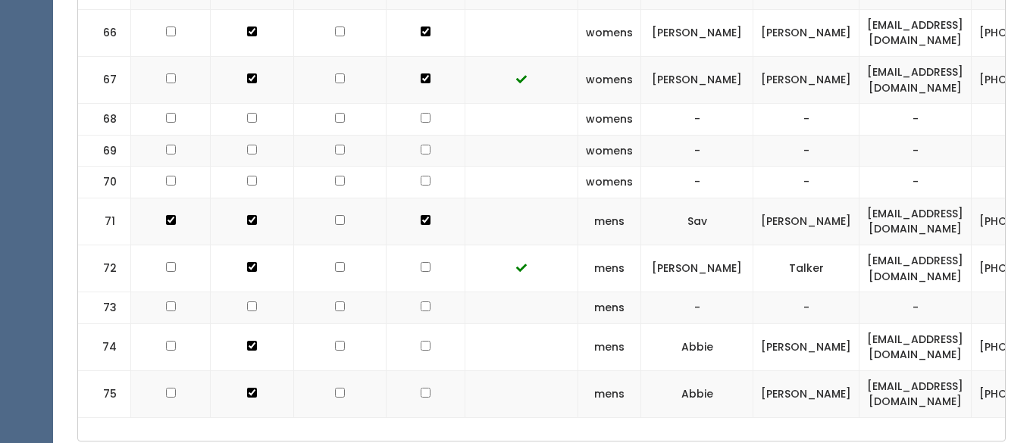
scroll to position [3381, 0]
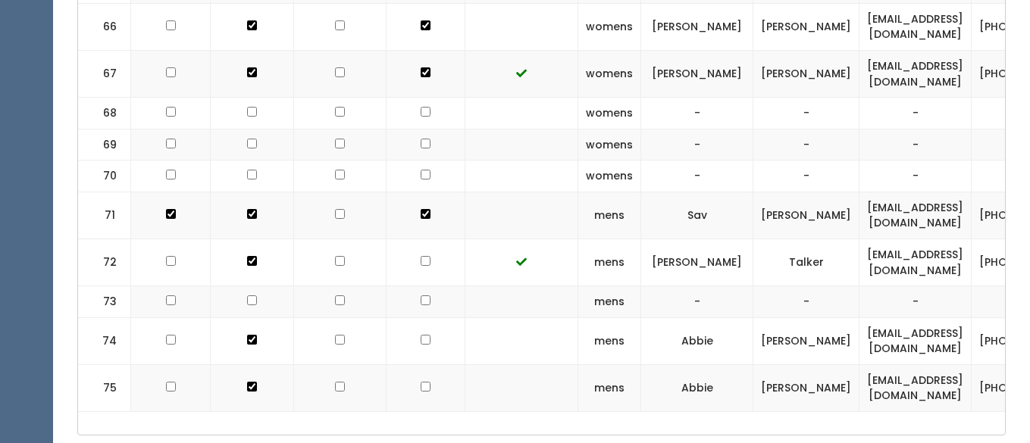
click at [421, 335] on input "checkbox" at bounding box center [426, 340] width 10 height 10
checkbox input "true"
click at [421, 382] on input "checkbox" at bounding box center [426, 387] width 10 height 10
checkbox input "true"
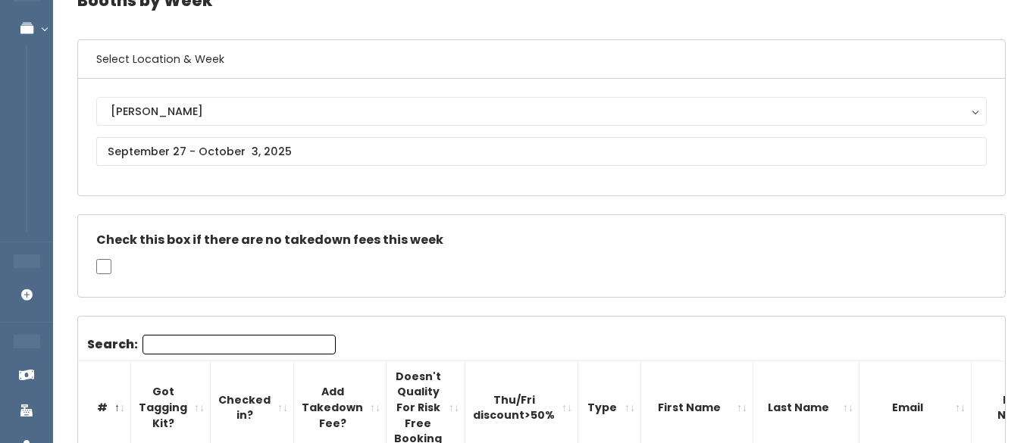
scroll to position [0, 0]
